Goal: Information Seeking & Learning: Find specific fact

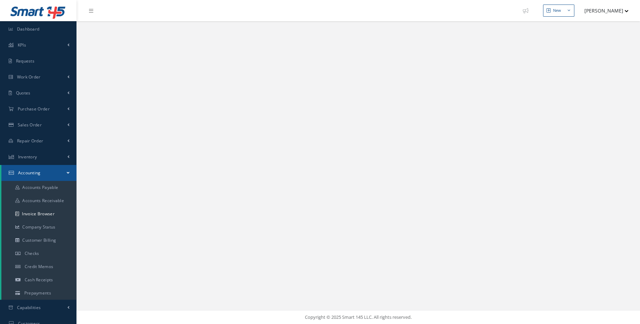
select select "25"
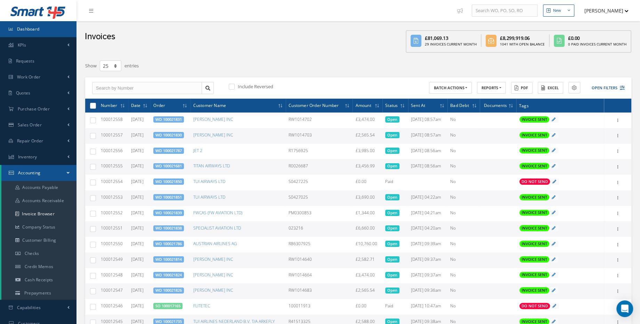
click at [35, 33] on link "Dashboard" at bounding box center [38, 29] width 76 height 16
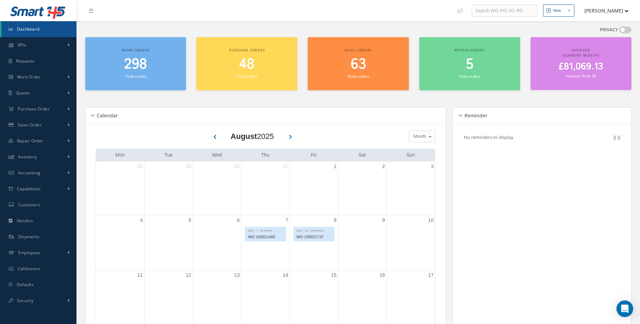
click at [141, 57] on span "298" at bounding box center [135, 65] width 23 height 20
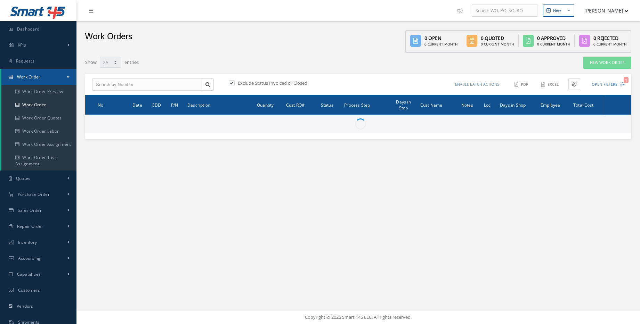
select select "25"
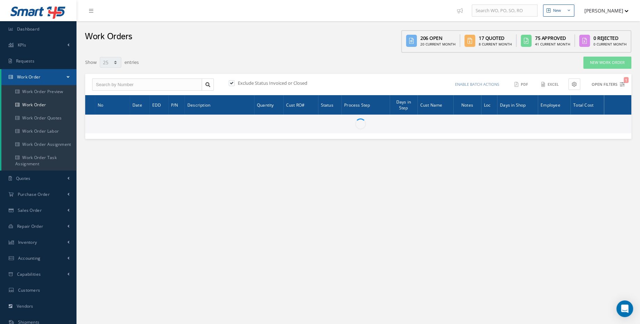
type input "All Work Request"
type input "All Work Performed"
type input "All Status"
type input "WO Part Status"
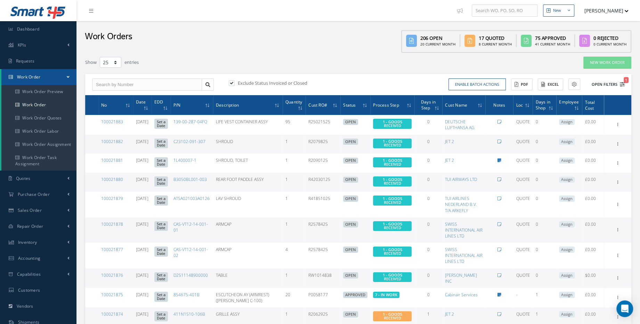
click at [623, 80] on span "1" at bounding box center [625, 80] width 5 height 6
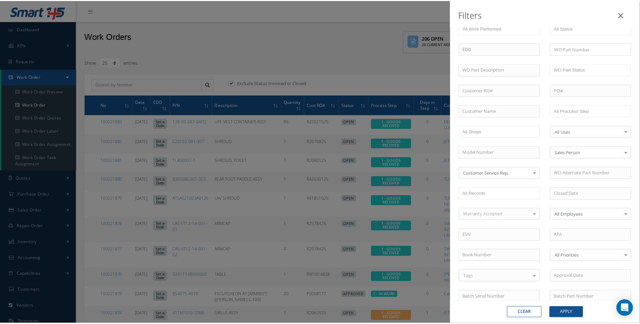
scroll to position [136, 0]
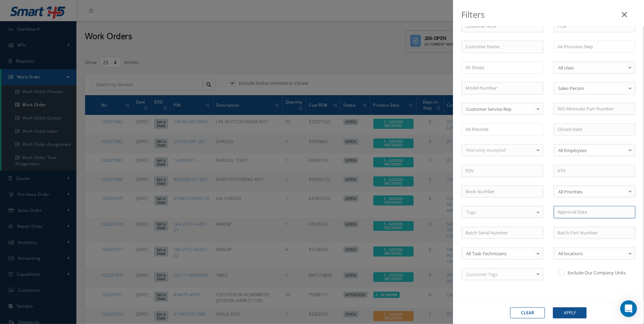
click at [571, 211] on input at bounding box center [595, 212] width 82 height 13
click at [256, 57] on div "Filters WO Number Part Number Description Serial Number - BER CERTIFICATION FIL…" at bounding box center [322, 162] width 644 height 324
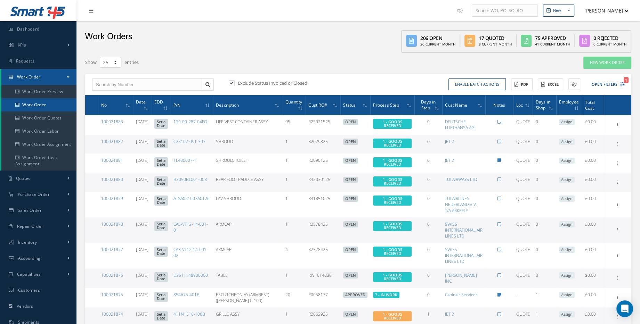
click at [28, 103] on link "Work Order" at bounding box center [38, 104] width 75 height 13
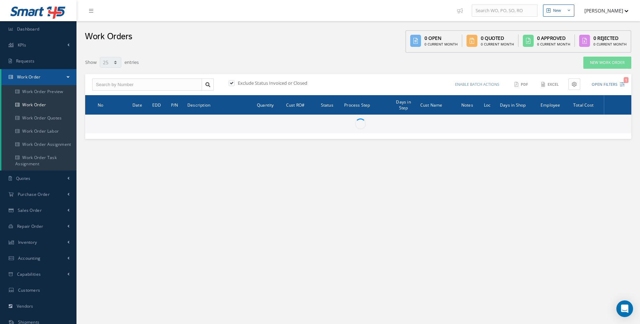
select select "25"
type input "All Work Request"
type input "All Work Performed"
type input "All Status"
type input "WO Part Status"
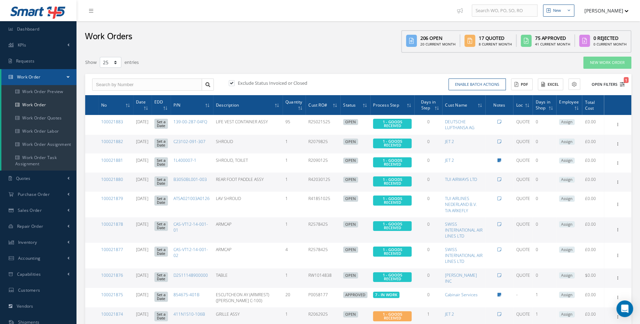
click at [616, 83] on button "Open Filters 1" at bounding box center [604, 84] width 39 height 11
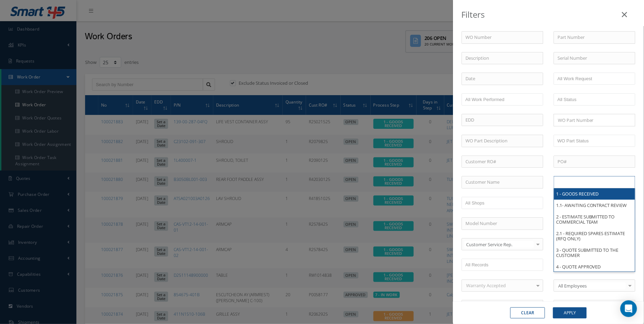
click at [580, 178] on input "text" at bounding box center [580, 182] width 44 height 9
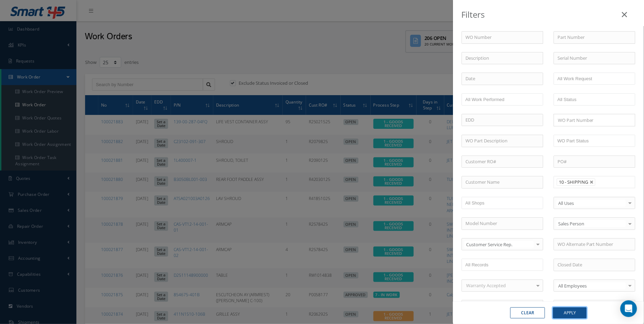
click at [574, 314] on button "Apply" at bounding box center [570, 313] width 34 height 11
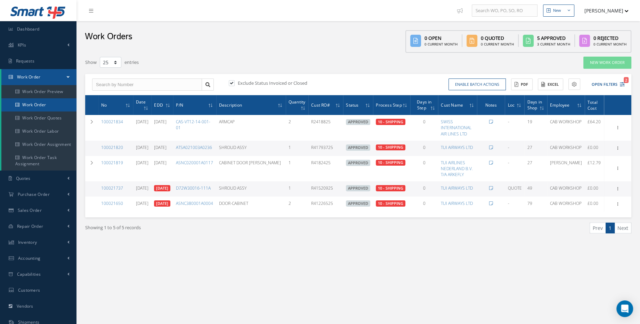
click at [36, 105] on link "Work Order" at bounding box center [38, 104] width 75 height 13
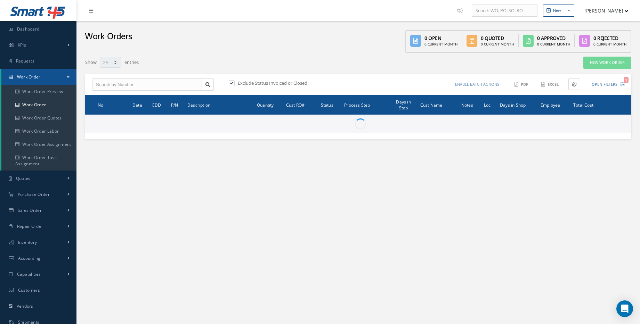
select select "25"
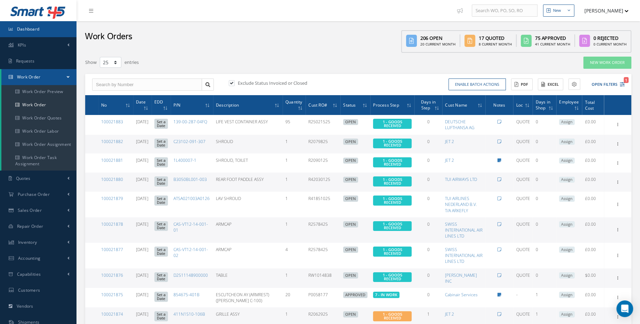
click at [54, 35] on link "Dashboard" at bounding box center [38, 29] width 76 height 16
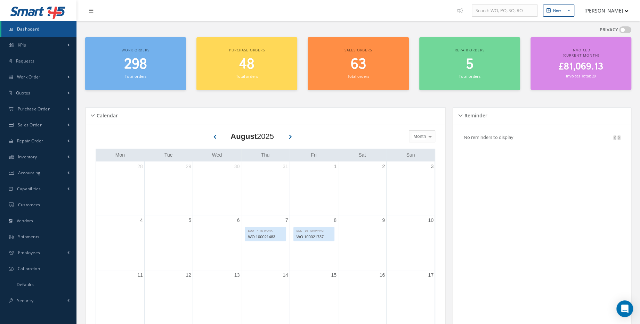
click at [151, 61] on h2 "298" at bounding box center [136, 64] width 94 height 17
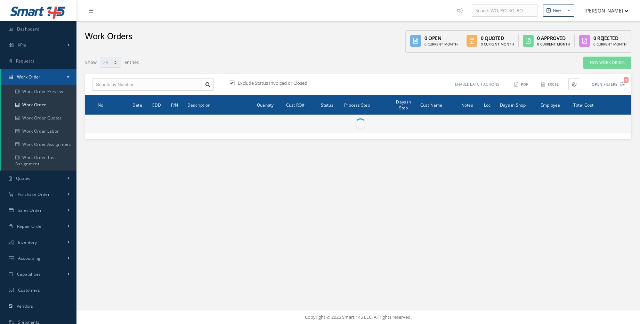
select select "25"
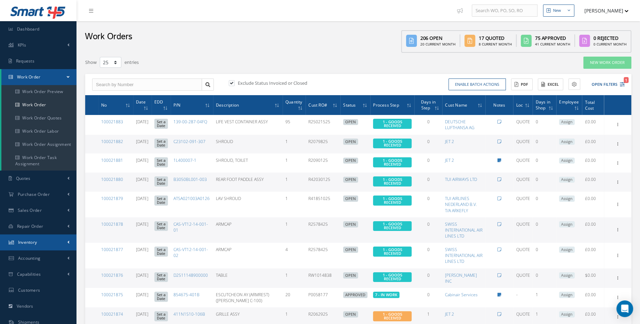
click at [38, 247] on link "Inventory" at bounding box center [38, 243] width 76 height 16
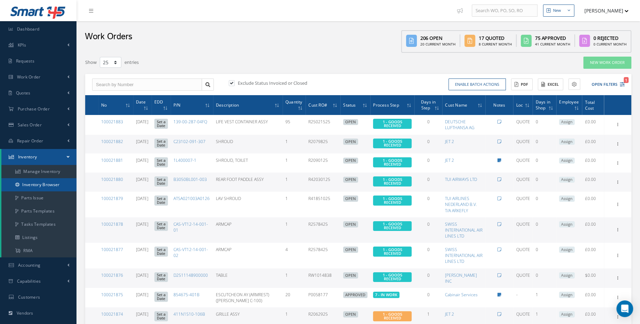
click at [41, 186] on link "Inventory Browser" at bounding box center [38, 184] width 75 height 13
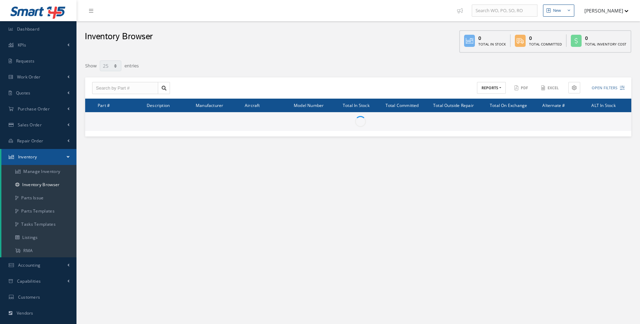
select select "25"
type input "Locations"
type input "All General Ledger"
click at [123, 91] on input "text" at bounding box center [125, 88] width 66 height 13
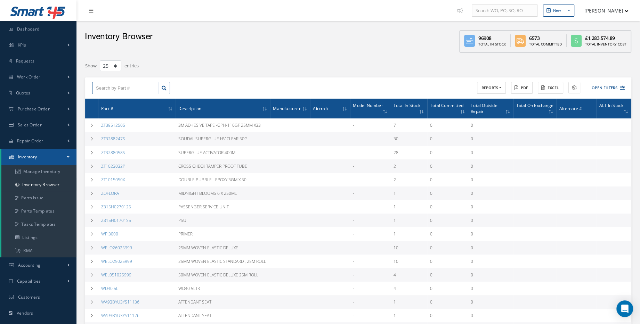
paste input "C22102-101-309"
type input "C22102-101-309"
click at [163, 90] on link at bounding box center [164, 88] width 12 height 13
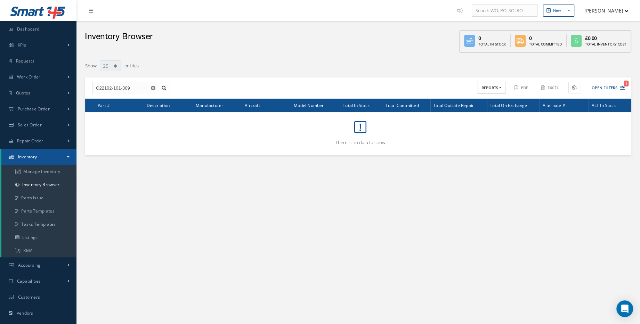
click at [627, 87] on div "C22102-101-309 No Match Found ACTIONS Receive Payments Select Customer Cabinair…" at bounding box center [358, 88] width 546 height 22
click at [622, 88] on icon "1" at bounding box center [622, 87] width 5 height 5
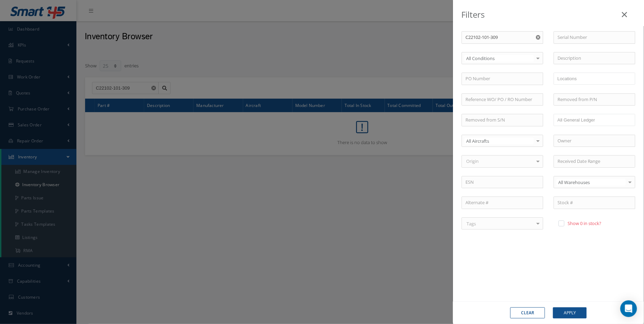
click at [566, 222] on label at bounding box center [565, 223] width 2 height 6
click at [563, 222] on input "checkbox" at bounding box center [561, 224] width 5 height 5
checkbox input "true"
click at [576, 313] on button "Apply" at bounding box center [570, 313] width 34 height 11
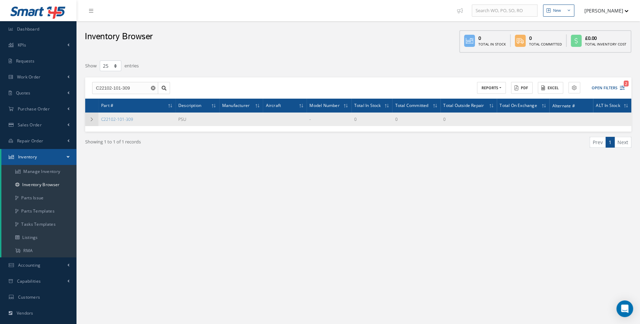
click at [89, 120] on icon at bounding box center [91, 119] width 5 height 4
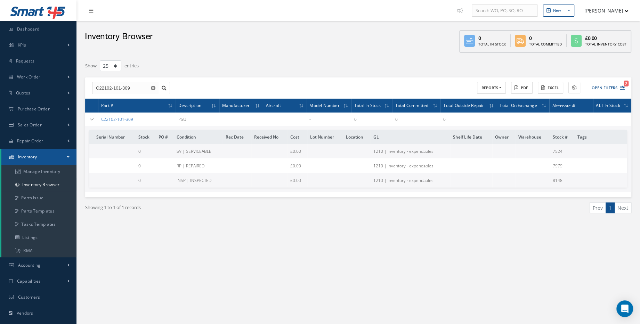
click at [119, 116] on link "C22102-101-309" at bounding box center [117, 119] width 32 height 6
click at [22, 34] on link "Dashboard" at bounding box center [38, 29] width 76 height 16
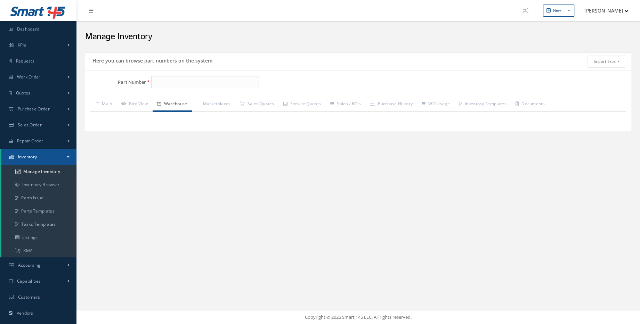
type input "C22102-101-309"
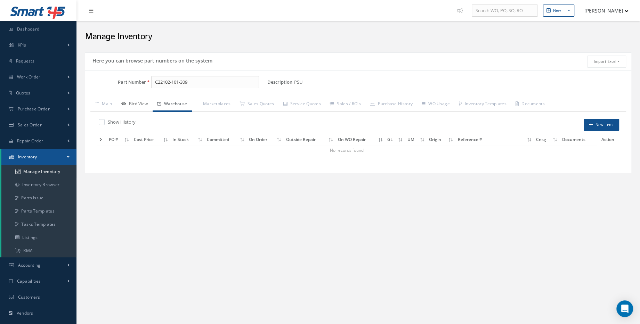
click at [149, 103] on link "Bird View" at bounding box center [135, 104] width 36 height 15
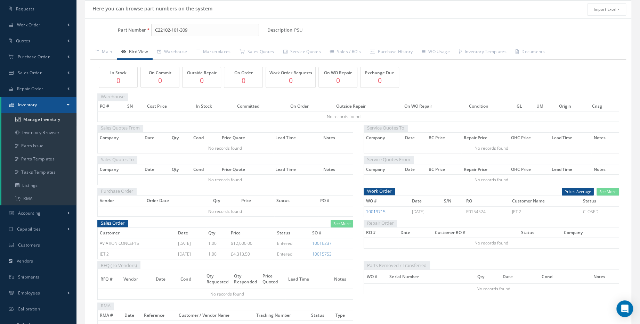
scroll to position [63, 0]
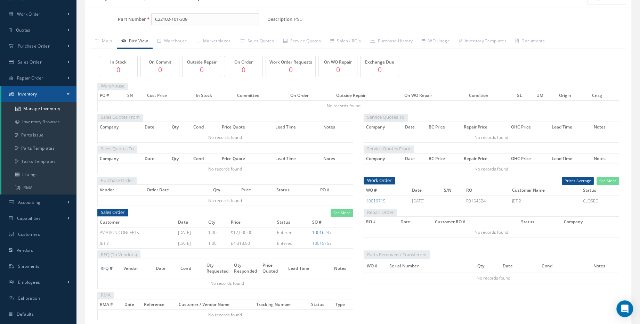
click at [331, 230] on link "10016237" at bounding box center [321, 233] width 19 height 6
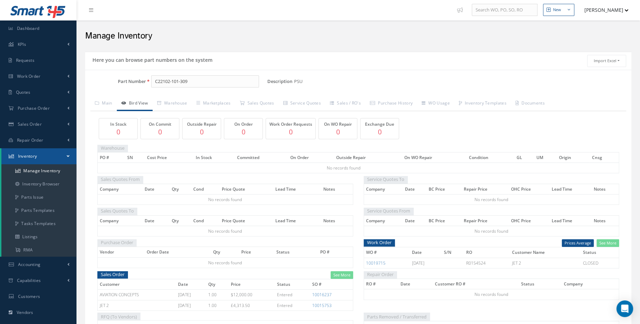
scroll to position [0, 0]
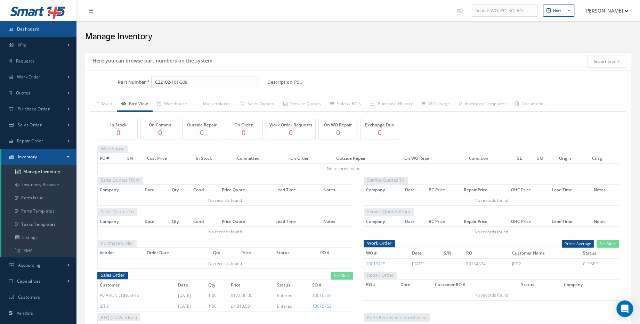
click at [55, 29] on link "Dashboard" at bounding box center [38, 29] width 76 height 16
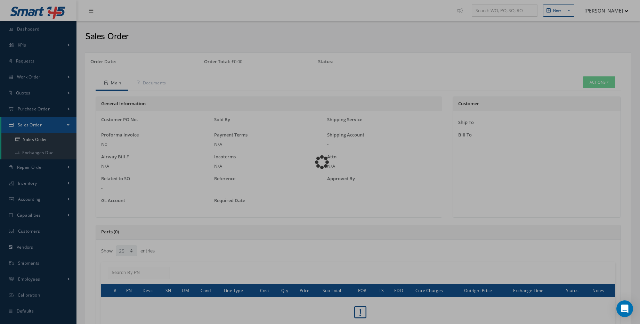
select select "25"
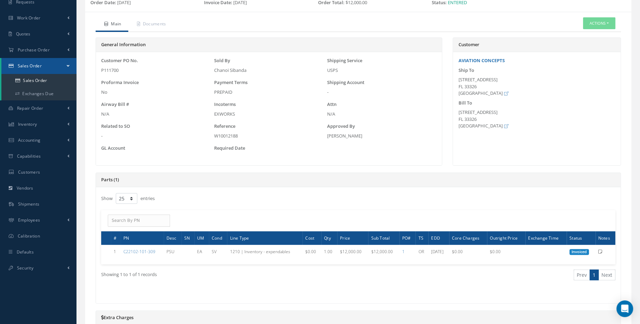
scroll to position [63, 0]
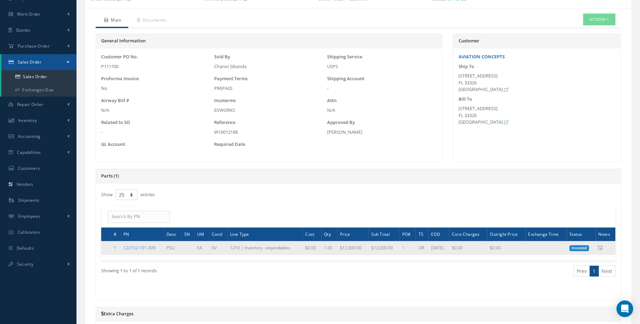
click at [146, 248] on link "C22102-101-309" at bounding box center [139, 248] width 32 height 6
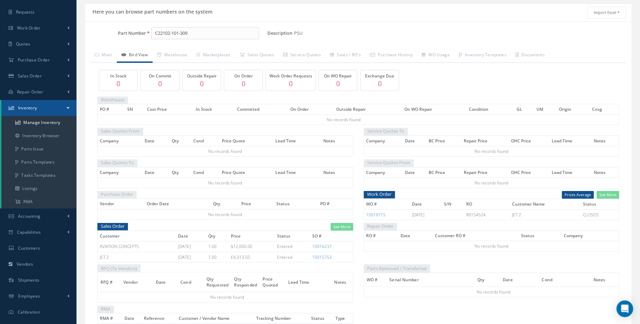
scroll to position [63, 0]
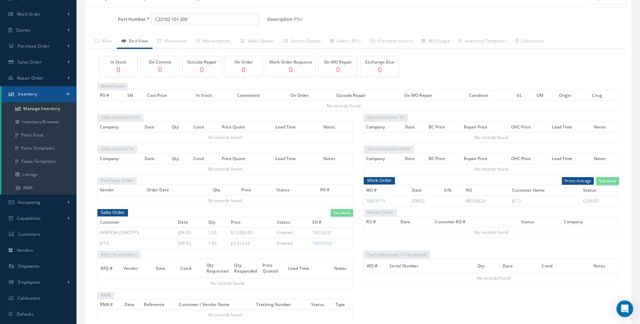
click at [606, 179] on link "See More" at bounding box center [607, 181] width 23 height 8
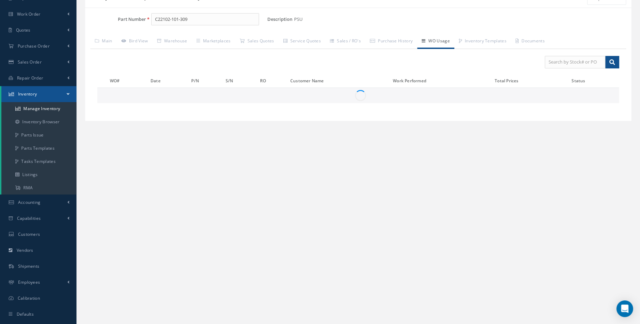
scroll to position [0, 0]
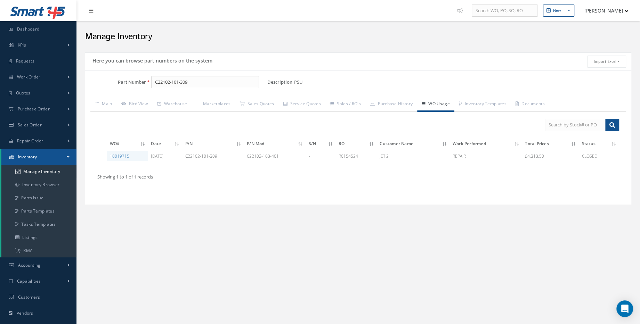
click at [273, 157] on td "C22102-103-401" at bounding box center [275, 156] width 62 height 10
click at [125, 155] on link "10019715" at bounding box center [119, 156] width 19 height 6
drag, startPoint x: 195, startPoint y: 79, endPoint x: 153, endPoint y: 83, distance: 42.9
click at [153, 83] on input "C22102-101-309" at bounding box center [205, 82] width 108 height 13
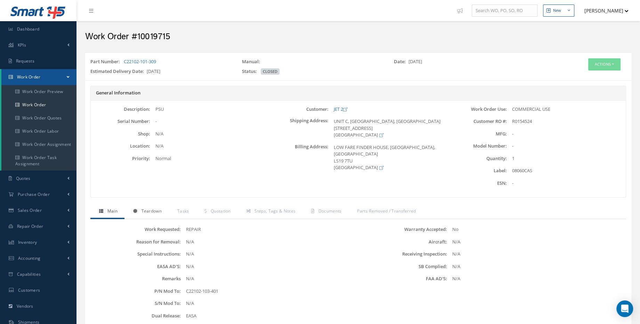
click at [145, 212] on span "Teardown" at bounding box center [151, 211] width 20 height 6
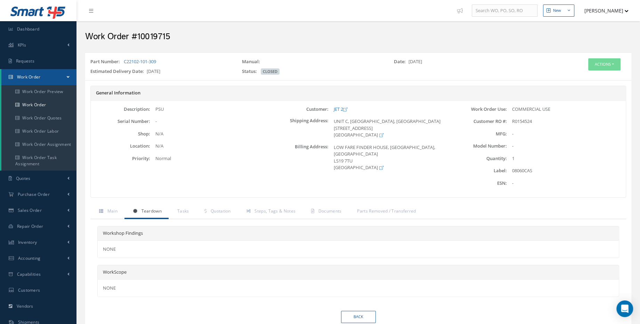
scroll to position [63, 0]
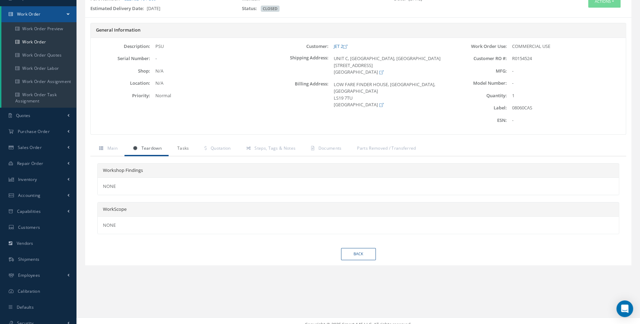
click at [177, 146] on link "Tasks" at bounding box center [182, 149] width 27 height 15
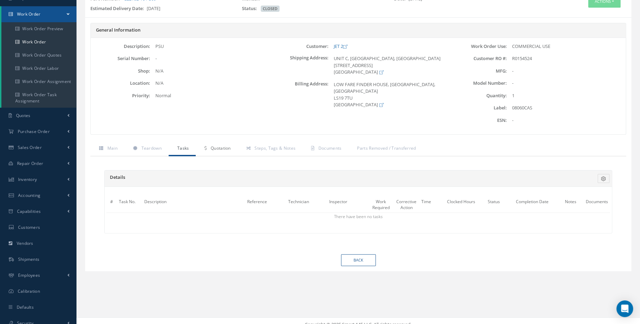
click at [221, 153] on link "Quotation" at bounding box center [217, 149] width 42 height 15
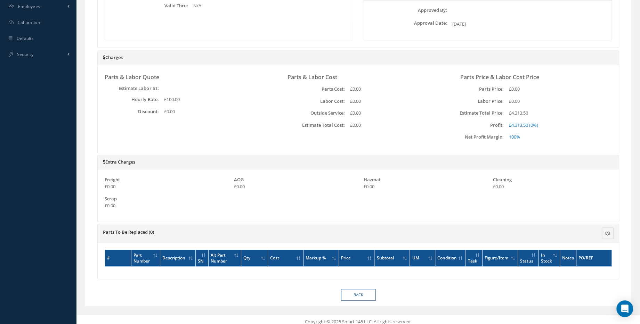
scroll to position [334, 0]
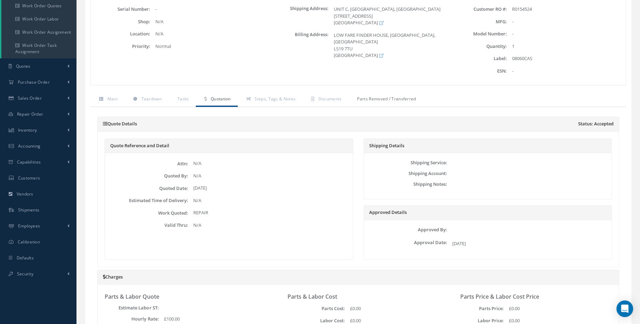
click at [362, 98] on span "Parts Removed / Transferred" at bounding box center [386, 99] width 59 height 6
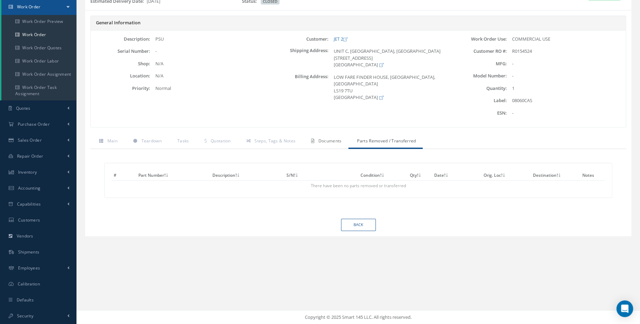
click at [339, 143] on link "Documents" at bounding box center [325, 141] width 46 height 15
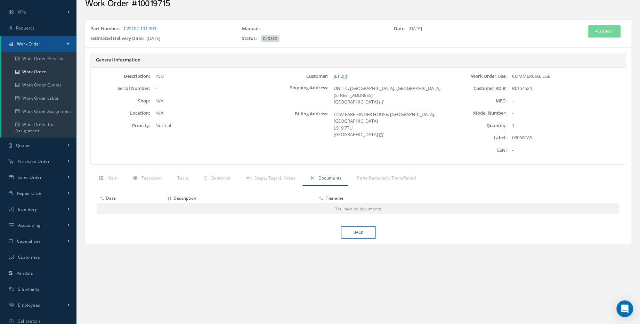
scroll to position [0, 0]
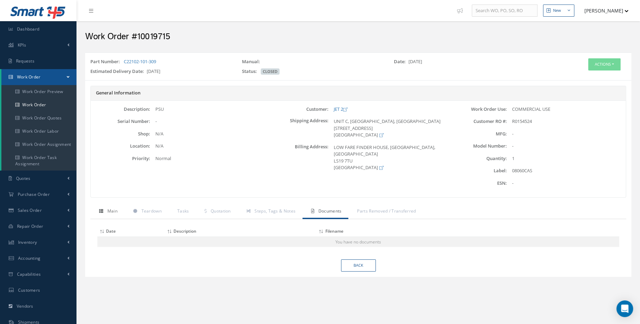
click at [111, 208] on span "Main" at bounding box center [112, 211] width 10 height 6
